Goal: Transaction & Acquisition: Subscribe to service/newsletter

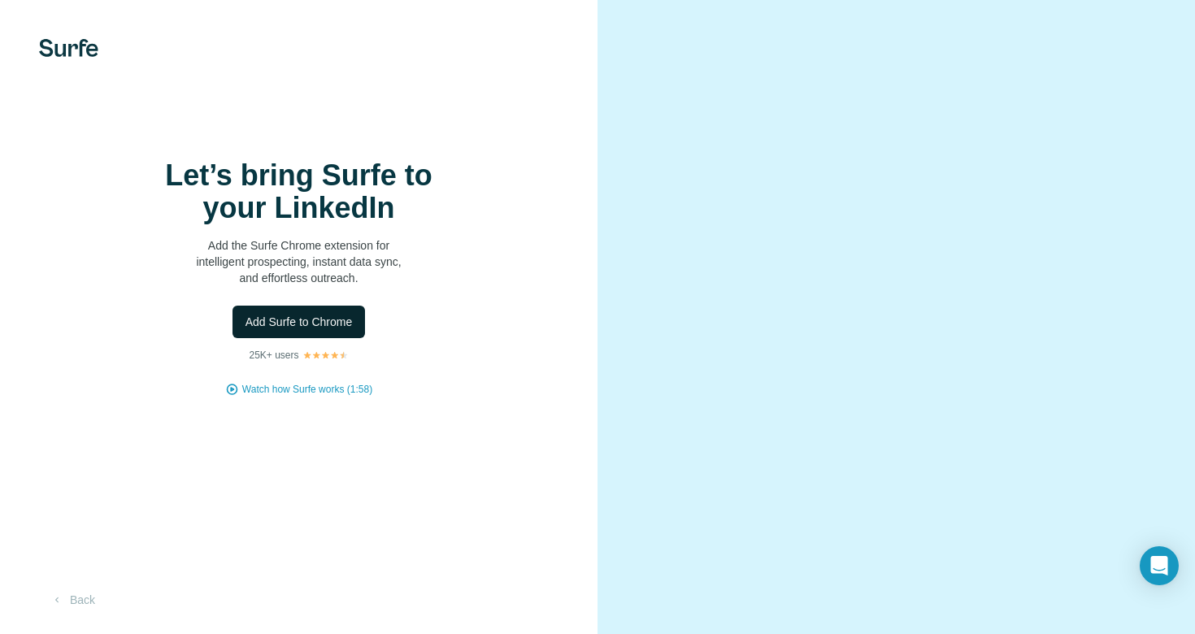
click at [315, 327] on span "Add Surfe to Chrome" at bounding box center [299, 322] width 107 height 16
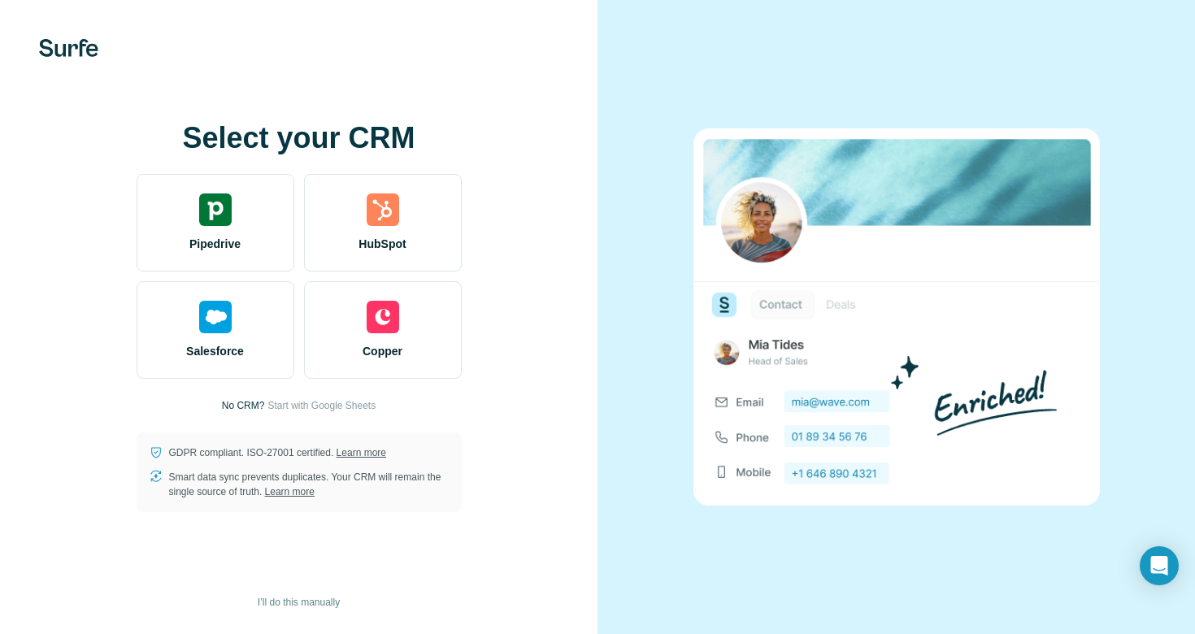
drag, startPoint x: 439, startPoint y: 205, endPoint x: 481, endPoint y: 192, distance: 43.5
click at [479, 192] on div "Select your CRM Pipedrive HubSpot Salesforce Copper No CRM? Start with Google S…" at bounding box center [299, 317] width 533 height 390
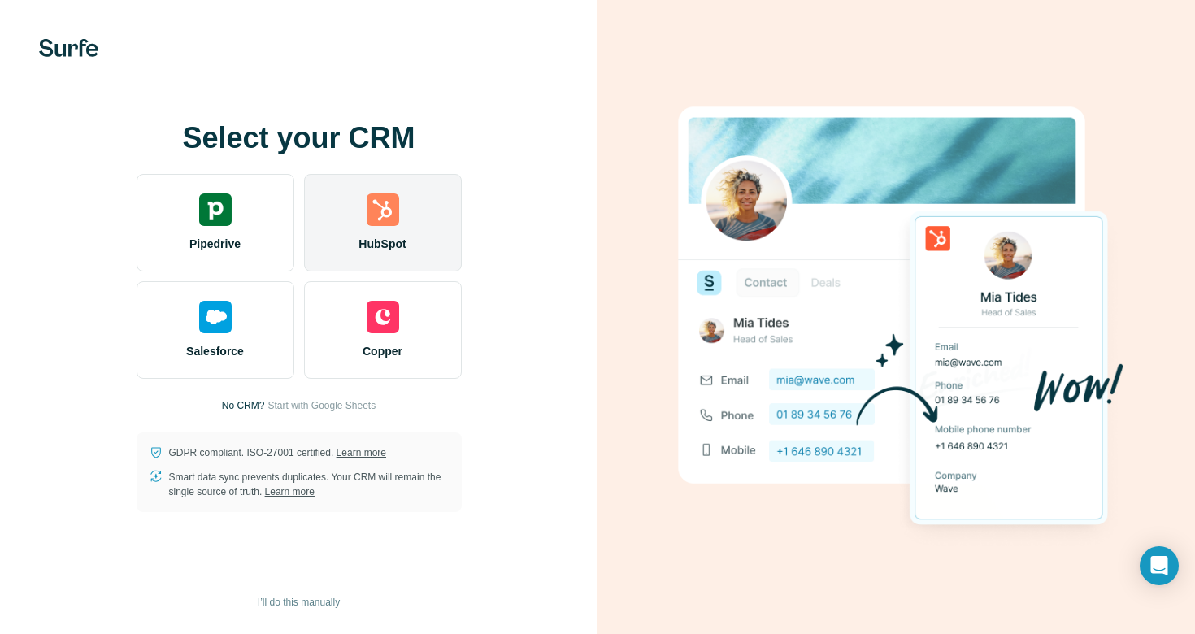
click at [410, 207] on div "HubSpot" at bounding box center [383, 223] width 158 height 98
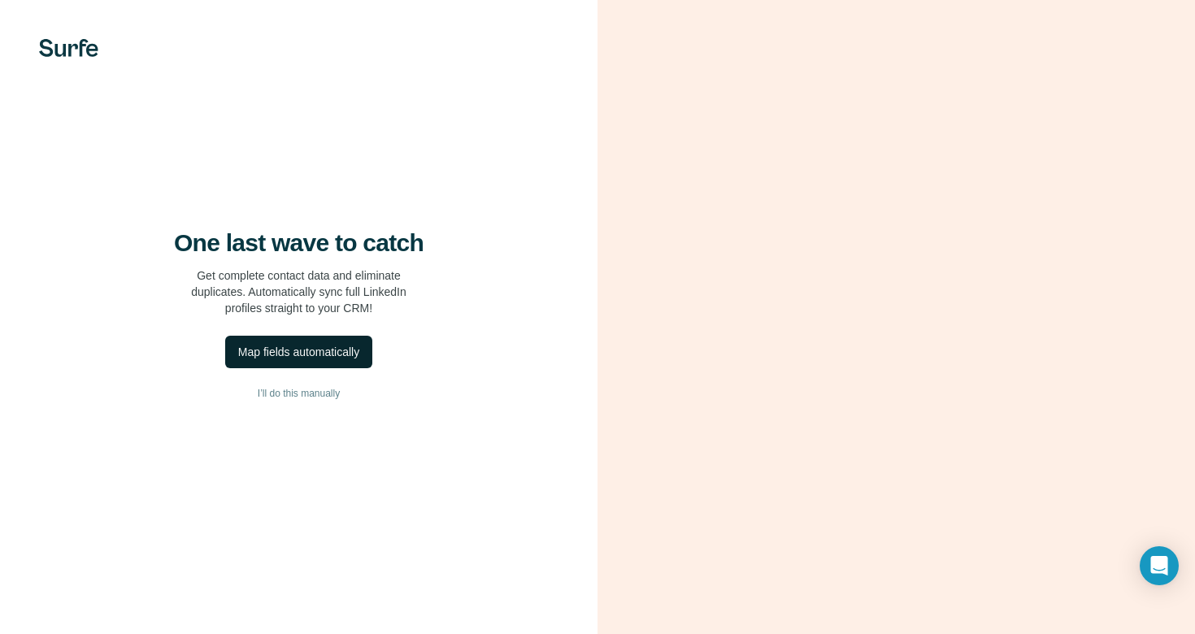
click at [298, 359] on div "Map fields automatically" at bounding box center [298, 352] width 121 height 16
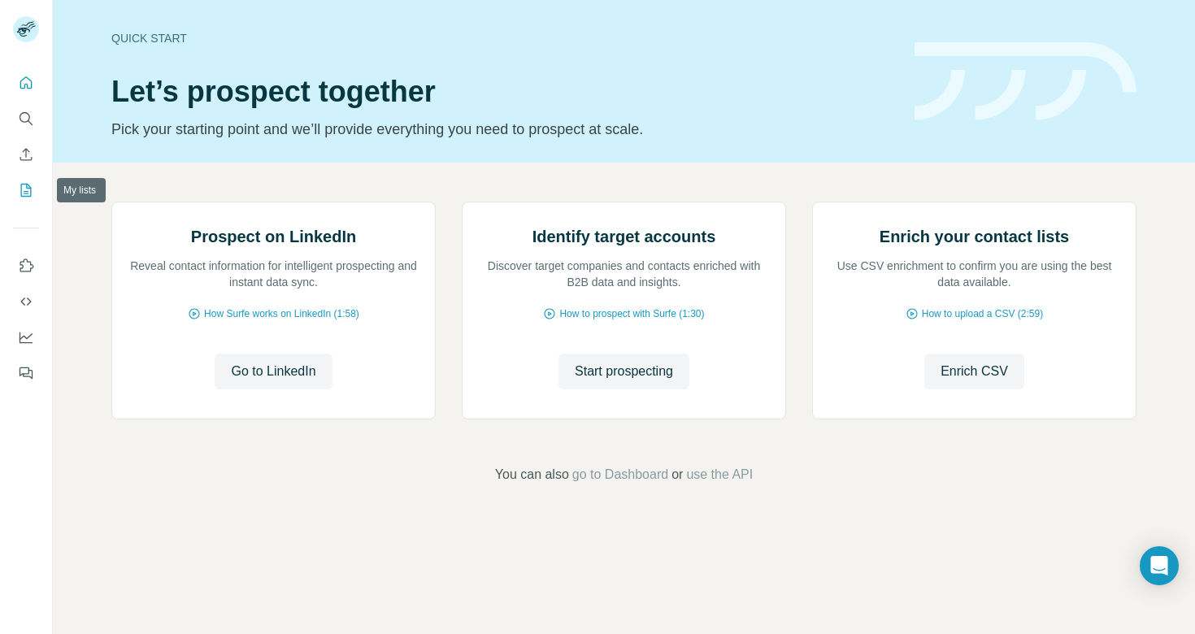
click at [20, 187] on icon "My lists" at bounding box center [26, 190] width 16 height 16
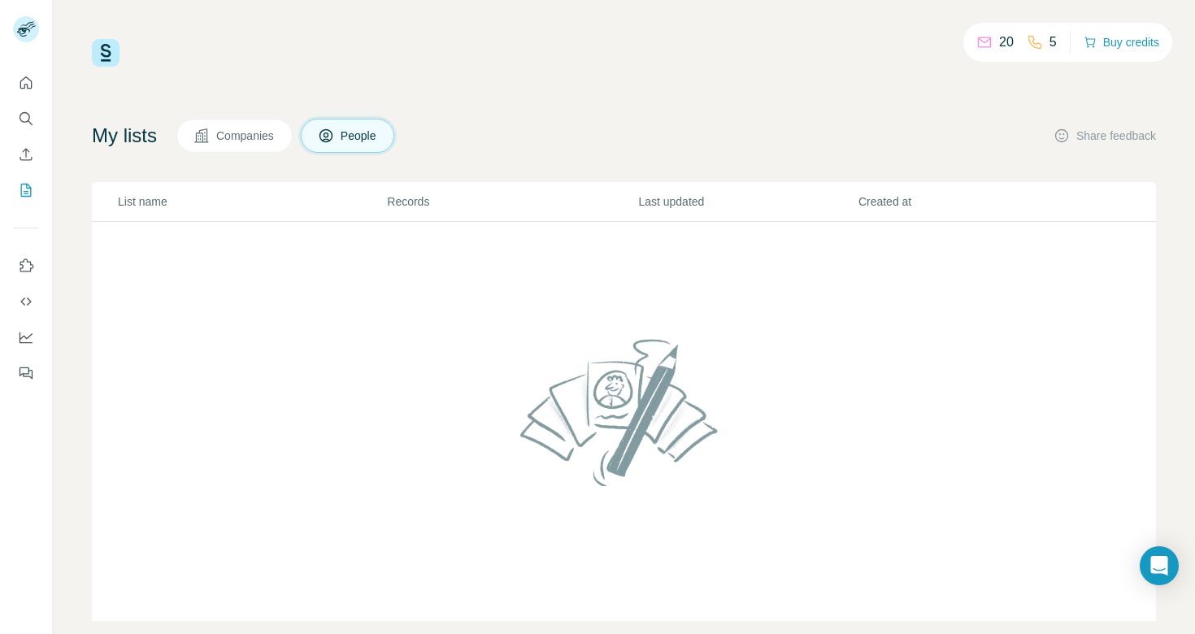
click at [705, 137] on div "My lists Companies People Share feedback" at bounding box center [624, 136] width 1064 height 34
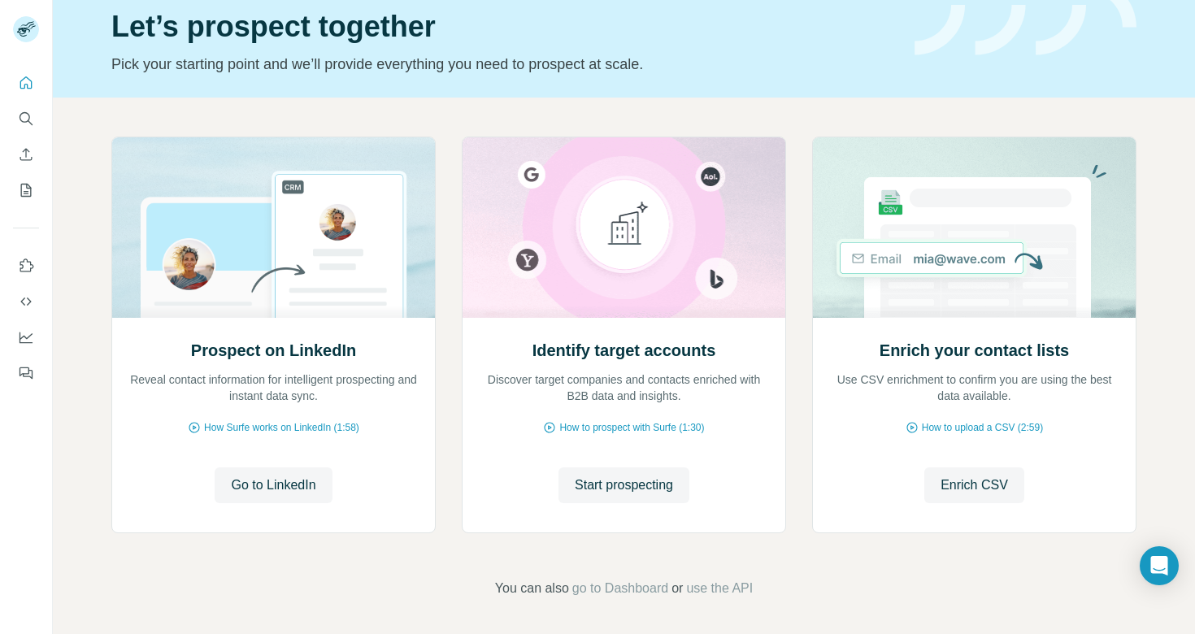
scroll to position [68, 0]
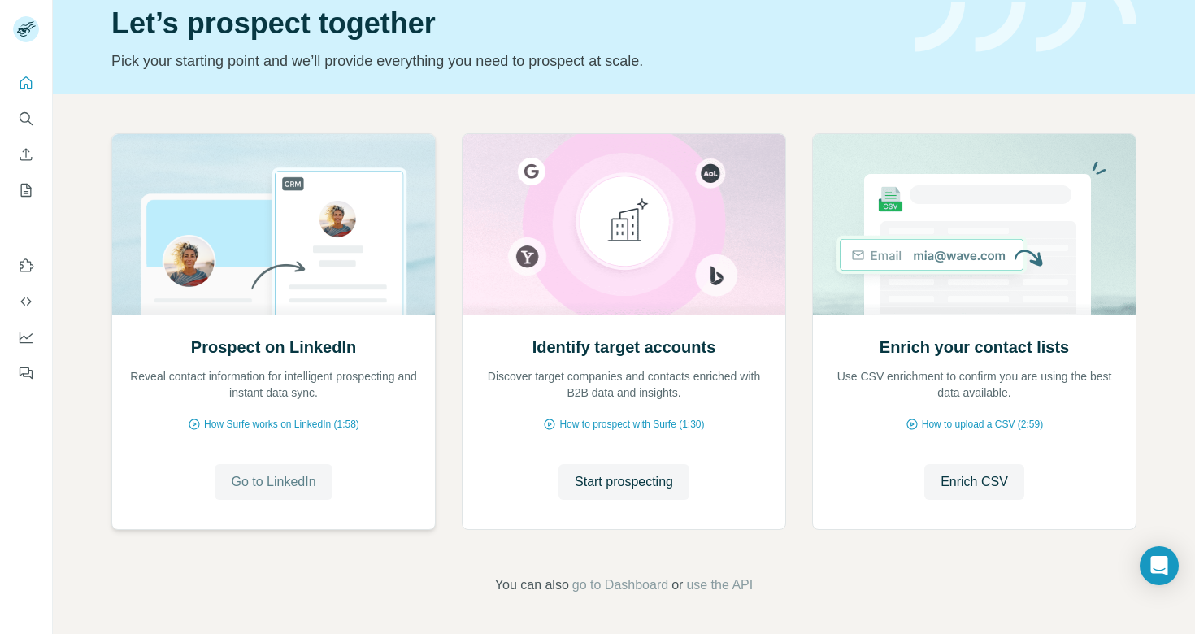
click at [271, 478] on span "Go to LinkedIn" at bounding box center [273, 482] width 85 height 20
click at [262, 416] on div "Prospect on LinkedIn Reveal contact information for intelligent prospecting and…" at bounding box center [273, 421] width 323 height 216
click at [259, 425] on span "How Surfe works on LinkedIn (1:58)" at bounding box center [281, 424] width 155 height 15
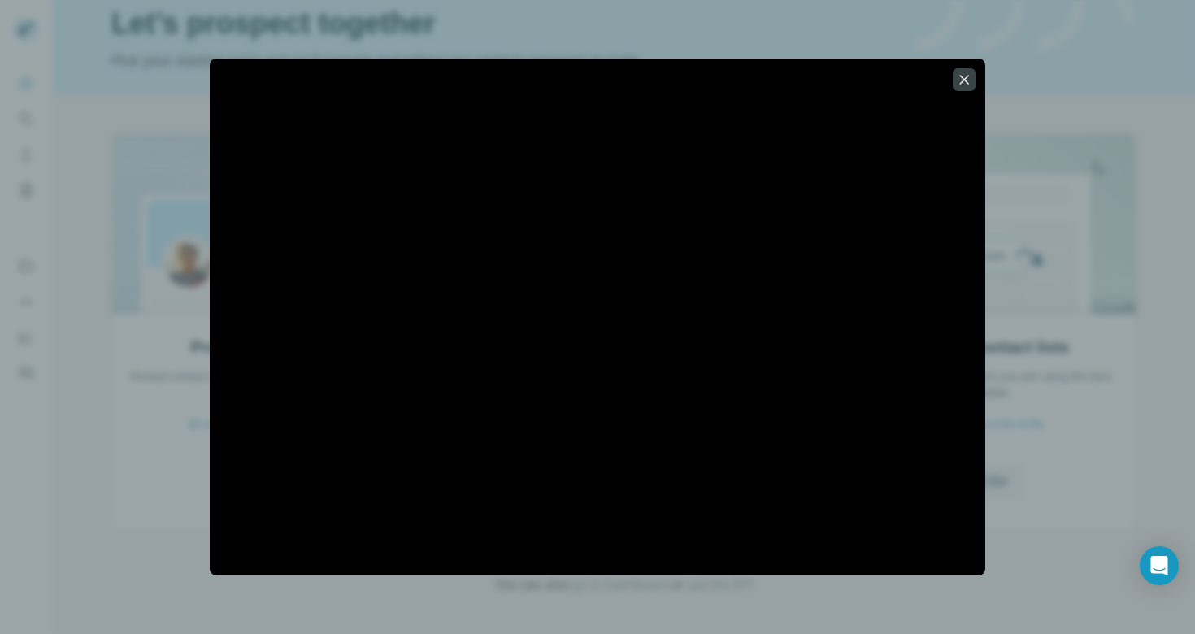
click at [150, 454] on div at bounding box center [597, 317] width 1195 height 634
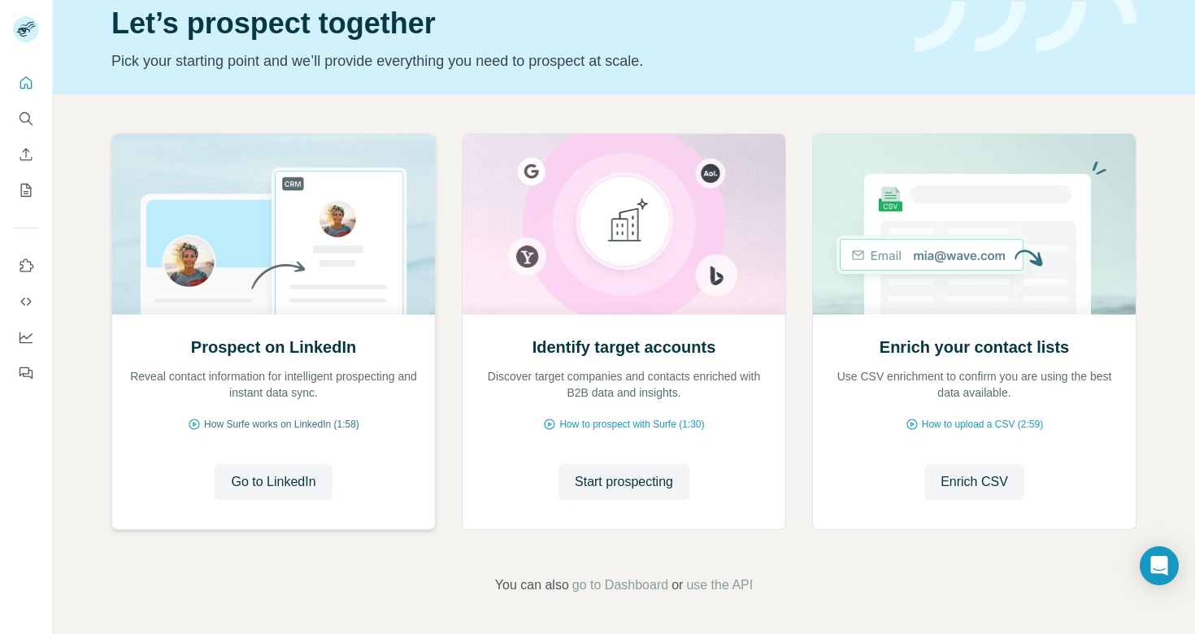
click at [289, 427] on span "How Surfe works on LinkedIn (1:58)" at bounding box center [281, 424] width 155 height 15
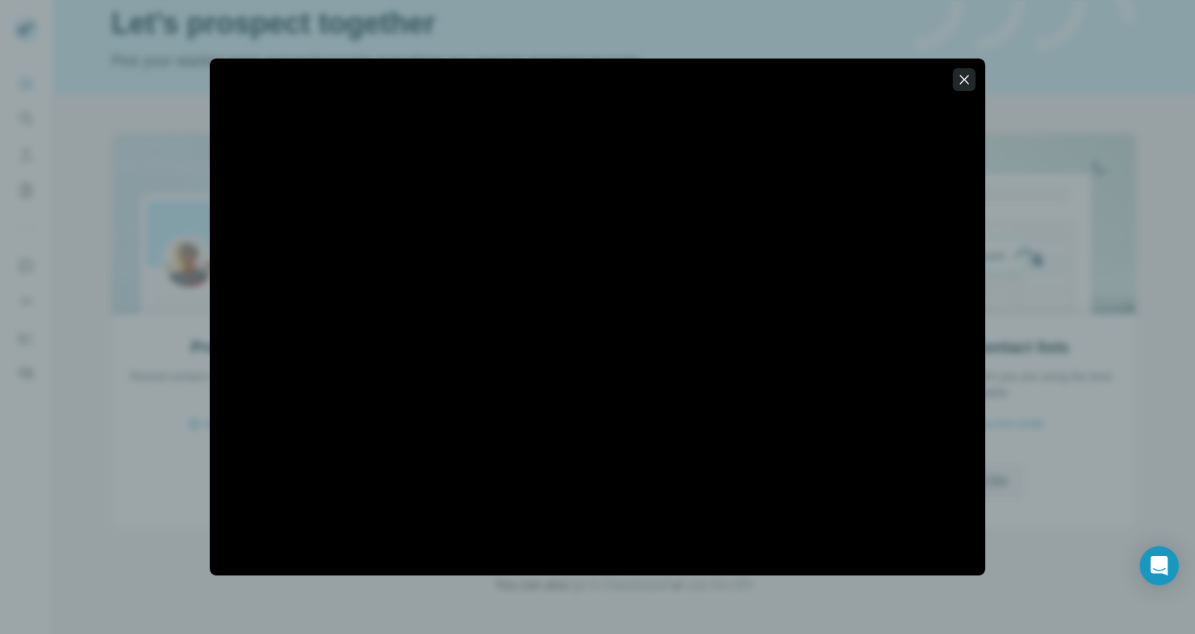
click at [968, 76] on icon "button" at bounding box center [964, 79] width 9 height 9
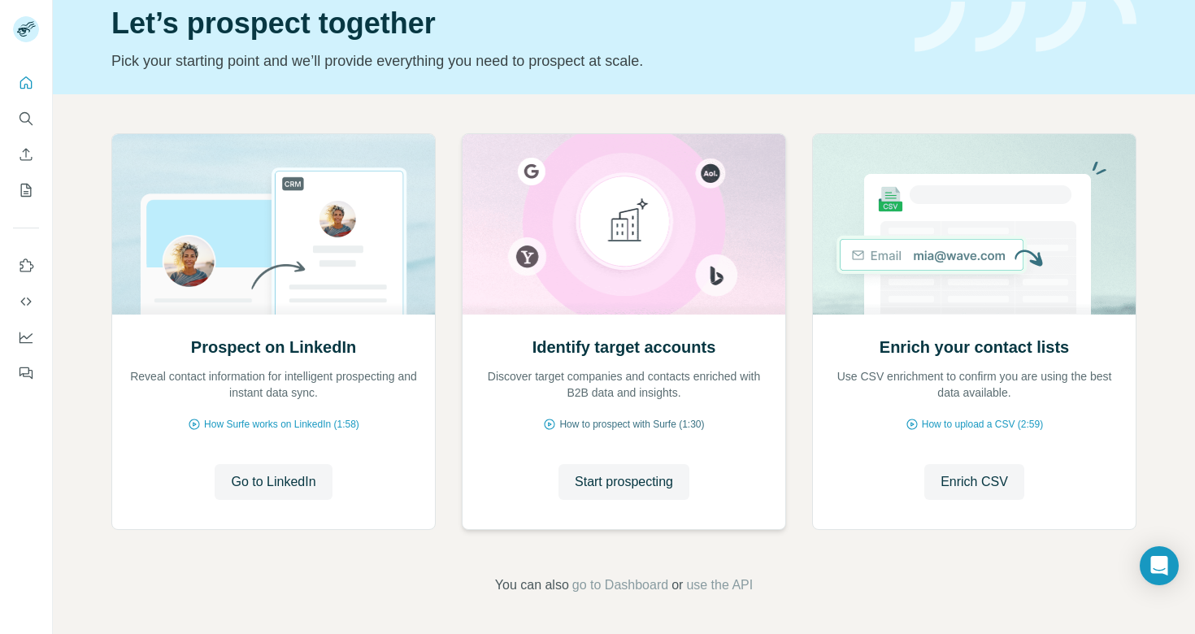
click at [651, 424] on span "How to prospect with Surfe (1:30)" at bounding box center [631, 424] width 145 height 15
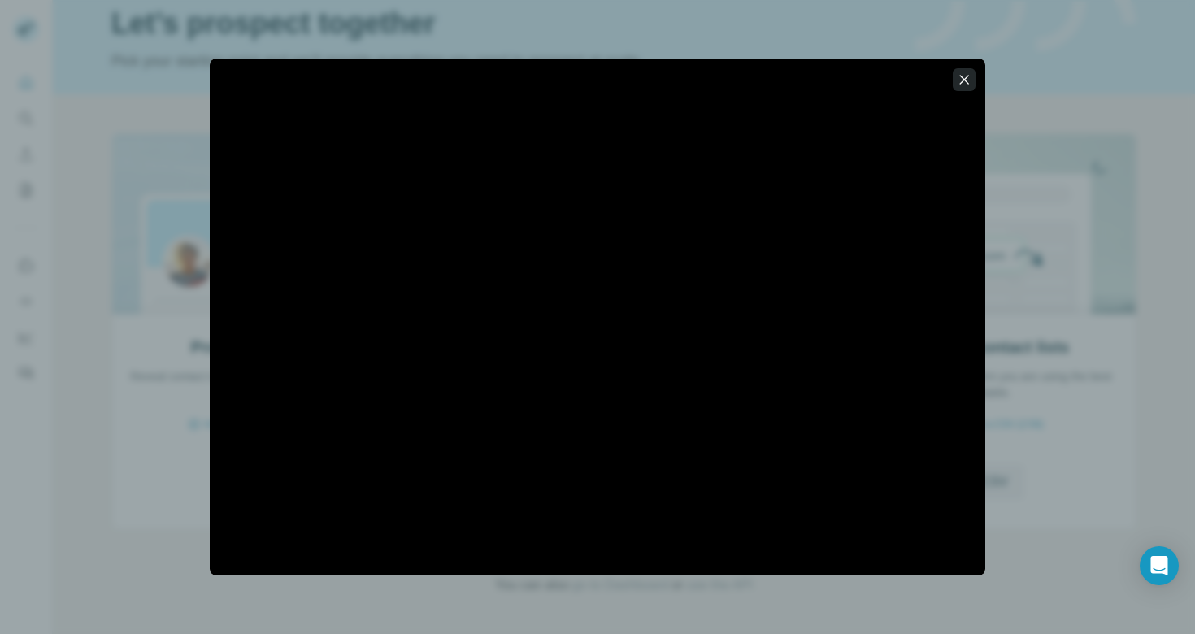
click at [960, 83] on icon "button" at bounding box center [964, 79] width 9 height 9
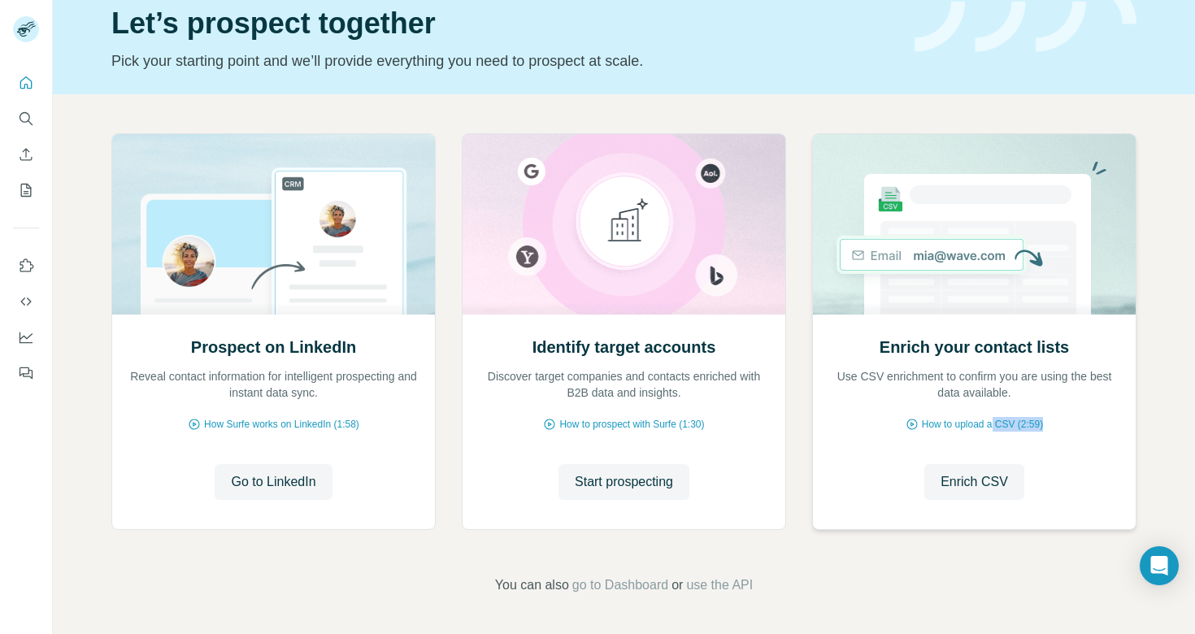
drag, startPoint x: 995, startPoint y: 424, endPoint x: 1072, endPoint y: 446, distance: 80.5
click at [1072, 446] on div "Enrich your contact lists Use CSV enrichment to confirm you are using the best …" at bounding box center [974, 421] width 323 height 216
click at [1190, 271] on div "Prospect on LinkedIn Reveal contact information for intelligent prospecting and…" at bounding box center [624, 364] width 1143 height 540
click at [31, 77] on icon "Quick start" at bounding box center [26, 83] width 16 height 16
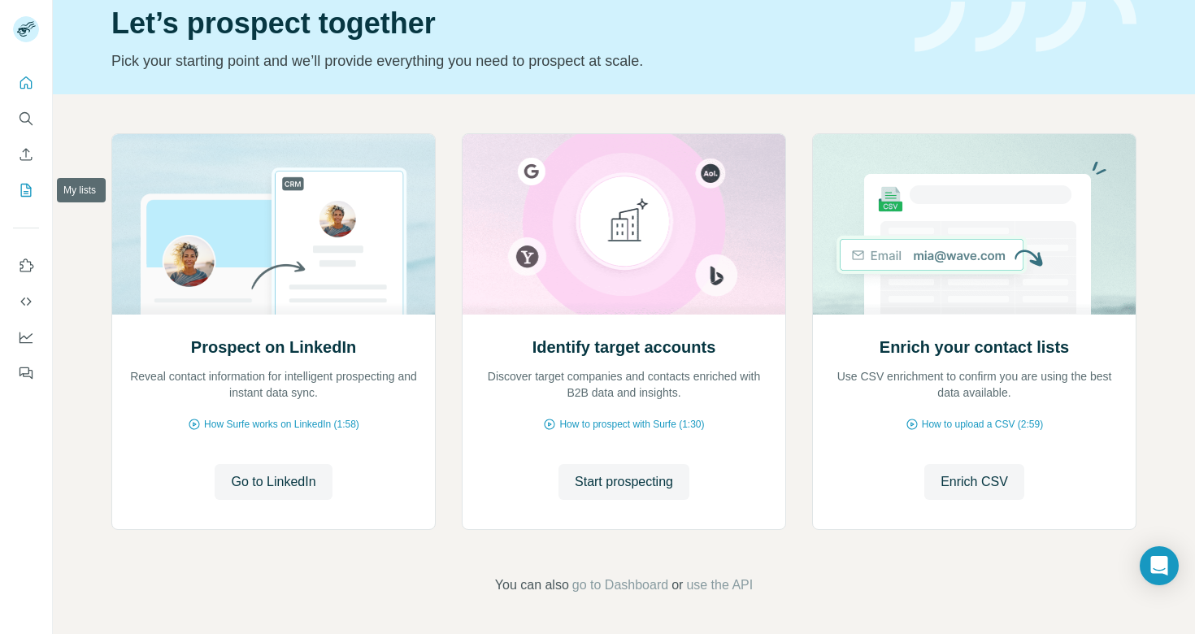
click at [25, 186] on icon "My lists" at bounding box center [26, 190] width 16 height 16
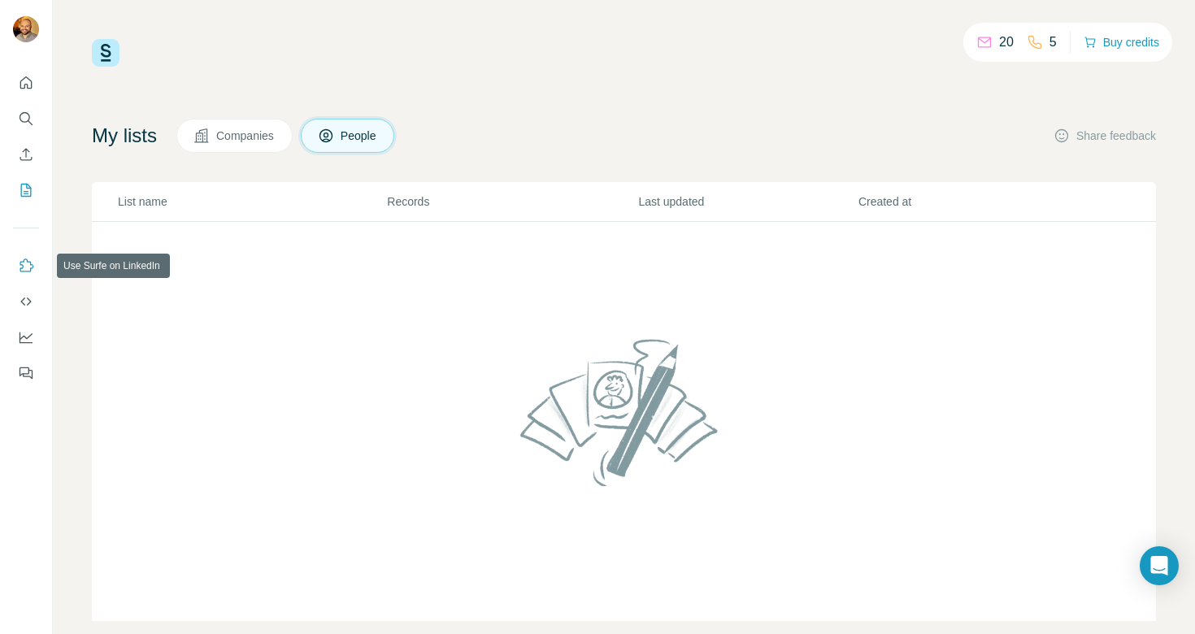
click at [29, 268] on icon "Use Surfe on LinkedIn" at bounding box center [26, 266] width 16 height 16
